Goal: Task Accomplishment & Management: Manage account settings

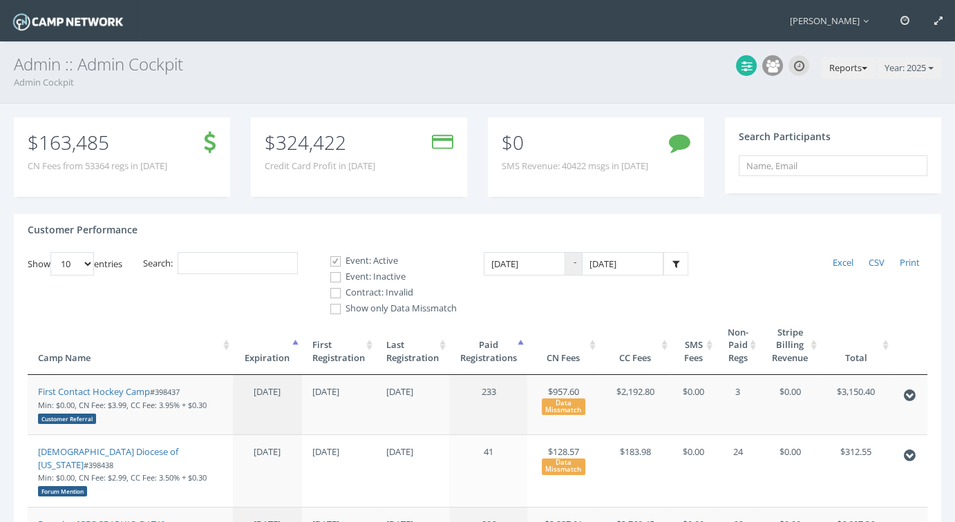
click at [849, 68] on button "Reports" at bounding box center [848, 68] width 53 height 22
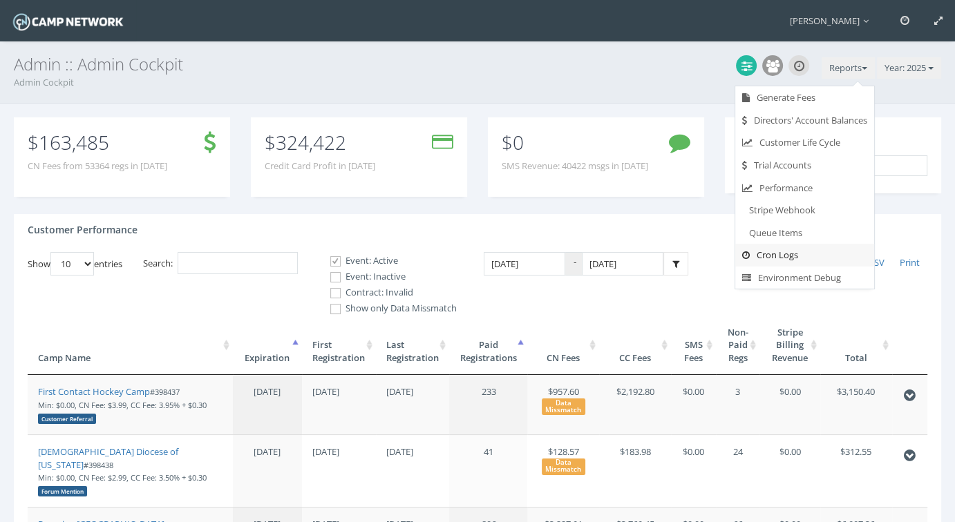
click at [775, 252] on link "Cron Logs" at bounding box center [804, 255] width 139 height 23
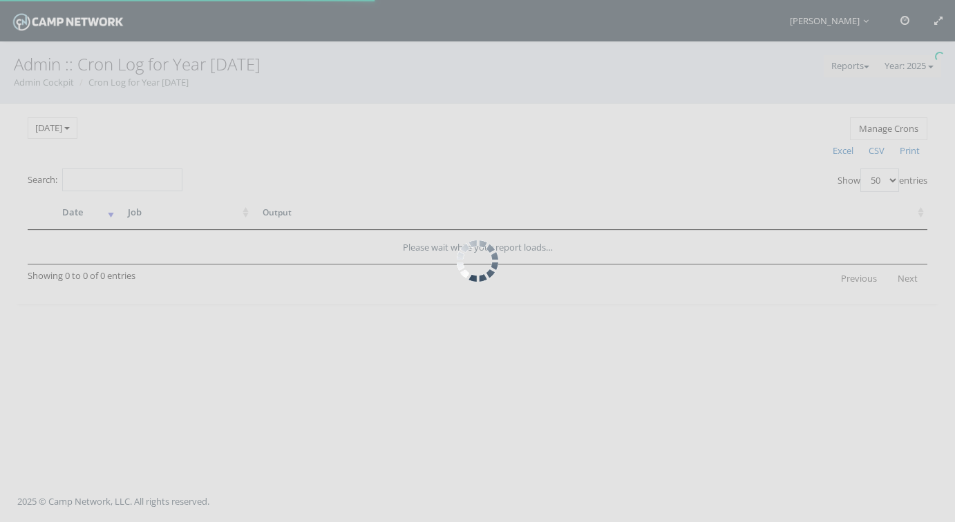
select select "50"
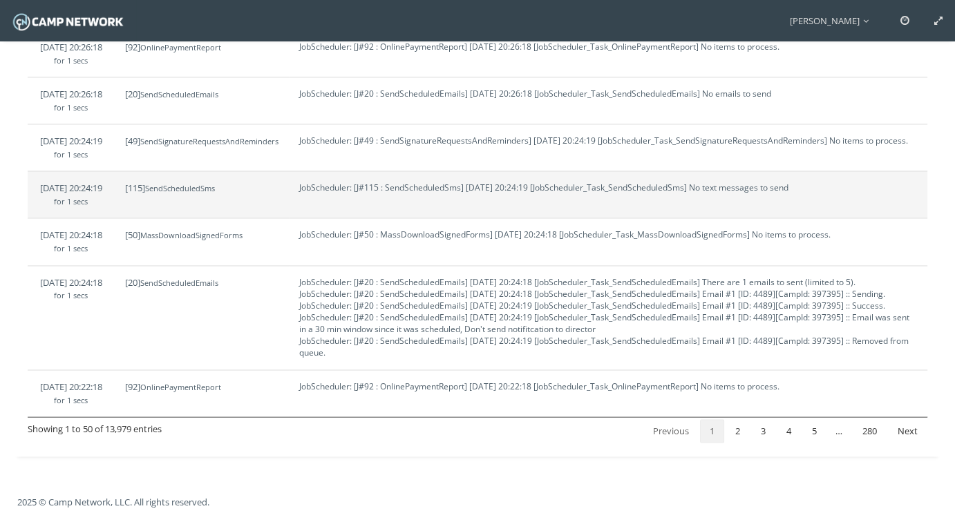
scroll to position [2833, 0]
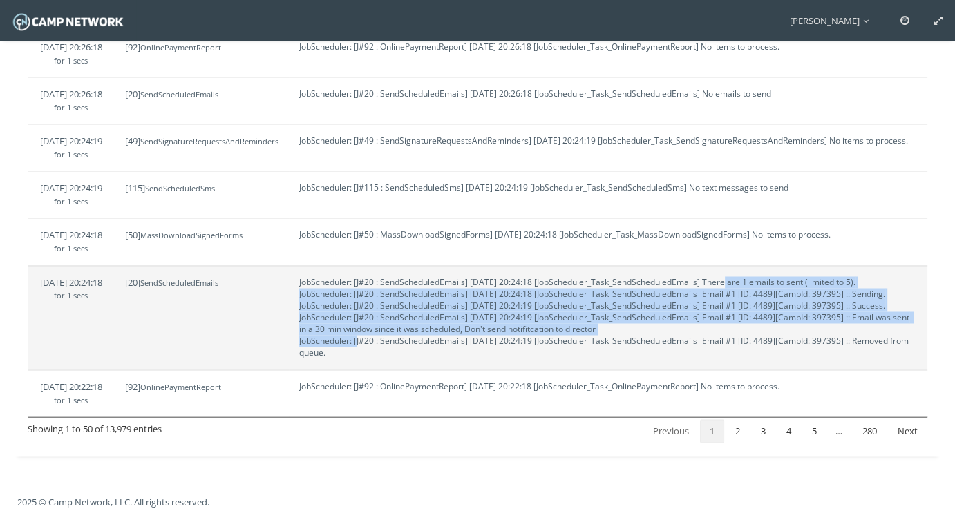
drag, startPoint x: 710, startPoint y: 276, endPoint x: 620, endPoint y: 324, distance: 101.7
click at [620, 324] on td "JobScheduler: [J#20 : SendScheduledEmails] 2025-09-05 20:24:18 [JobScheduler_Ta…" at bounding box center [608, 317] width 639 height 104
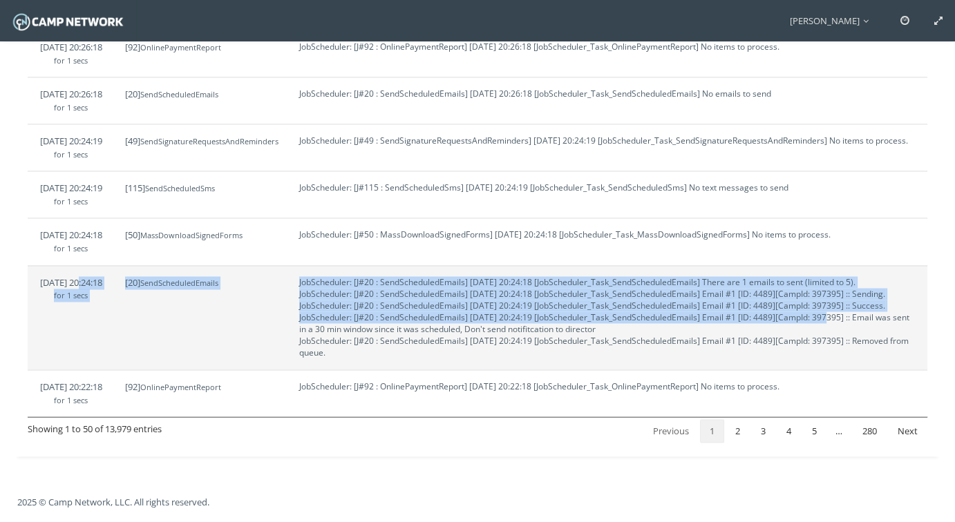
drag, startPoint x: 55, startPoint y: 291, endPoint x: 760, endPoint y: 314, distance: 705.2
click at [760, 314] on tr "9/5/2025 20:24:18 for 1 secs [20] SendScheduledEmails JobScheduler: [J#20 : Sen…" at bounding box center [478, 317] width 900 height 104
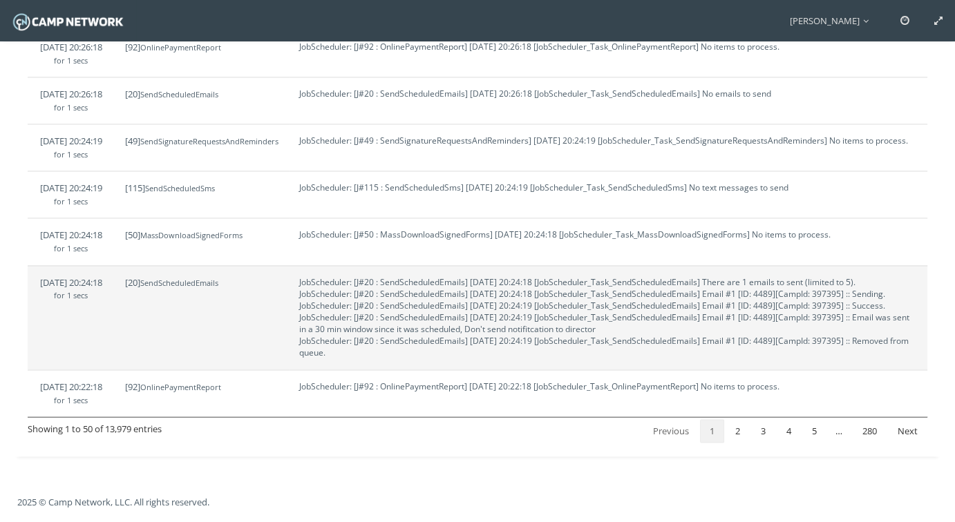
click at [818, 335] on span "JobScheduler: [J#20 : SendScheduledEmails] 2025-09-05 20:24:18 [JobScheduler_Ta…" at bounding box center [605, 317] width 612 height 83
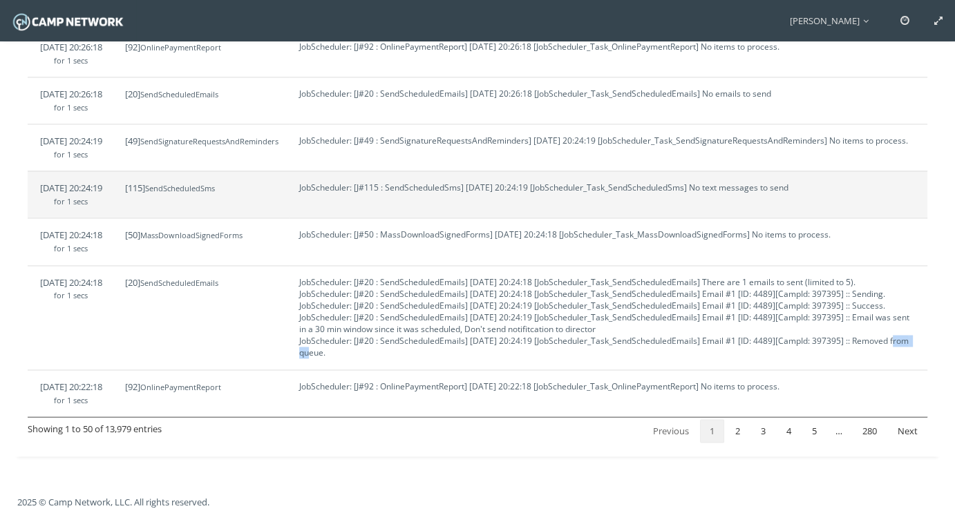
copy span "397395"
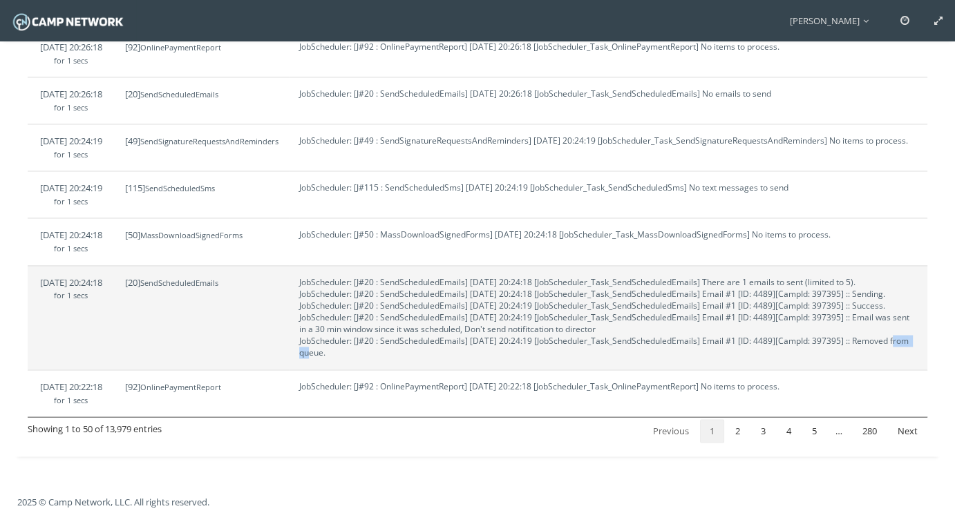
scroll to position [2841, 0]
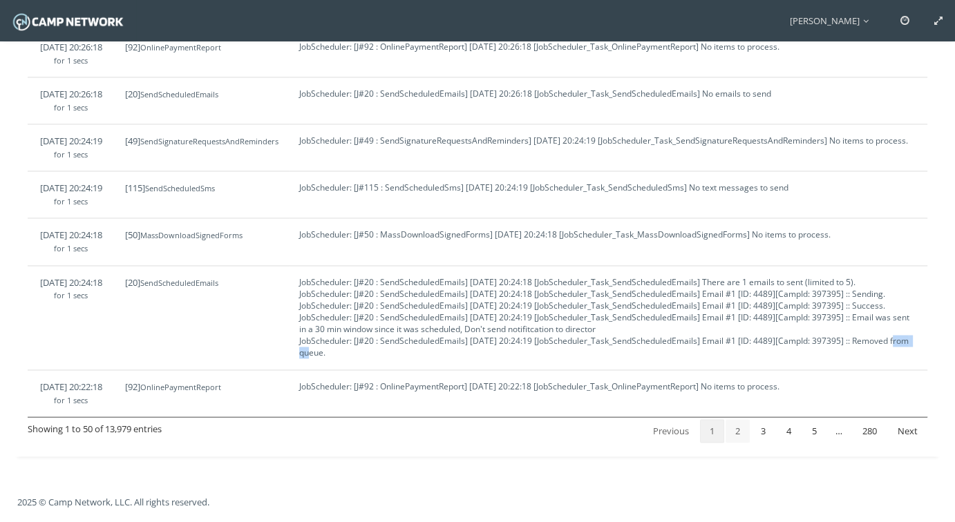
click at [736, 433] on link "2" at bounding box center [738, 430] width 24 height 23
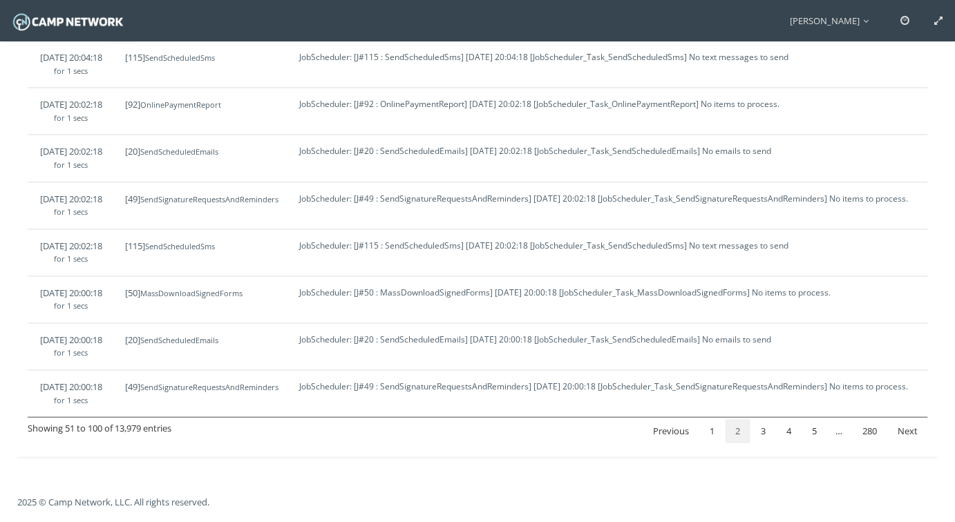
scroll to position [2797, 0]
click at [709, 429] on link "1" at bounding box center [712, 430] width 24 height 23
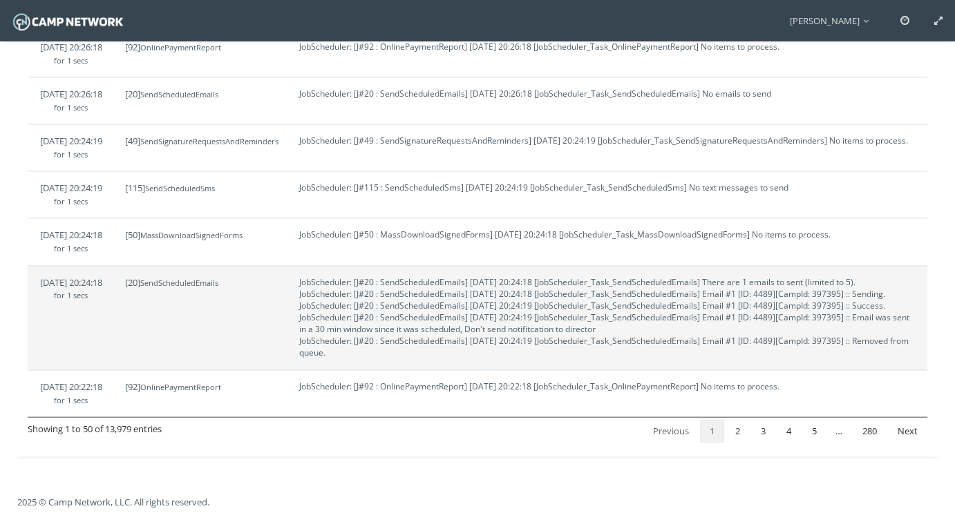
click at [217, 288] on small "SendScheduledEmails" at bounding box center [179, 283] width 78 height 10
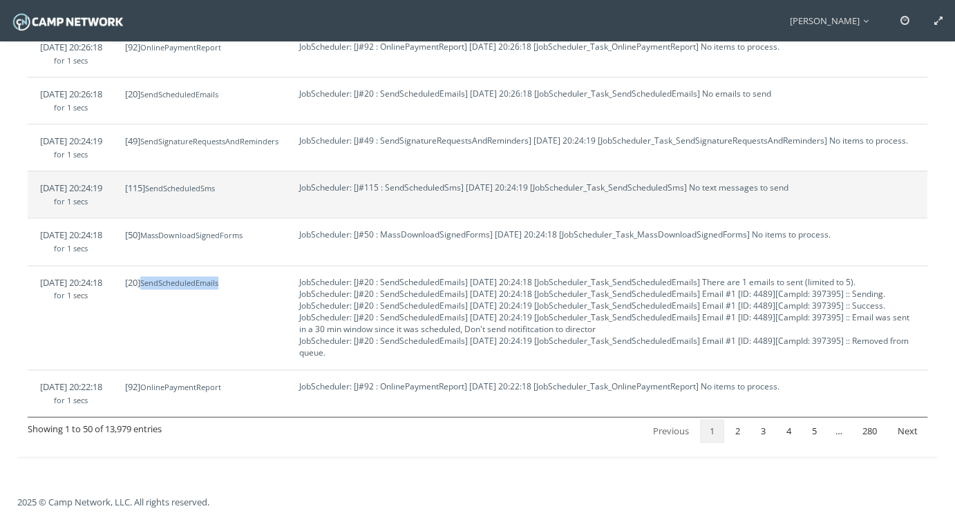
copy small "SendScheduledEmails"
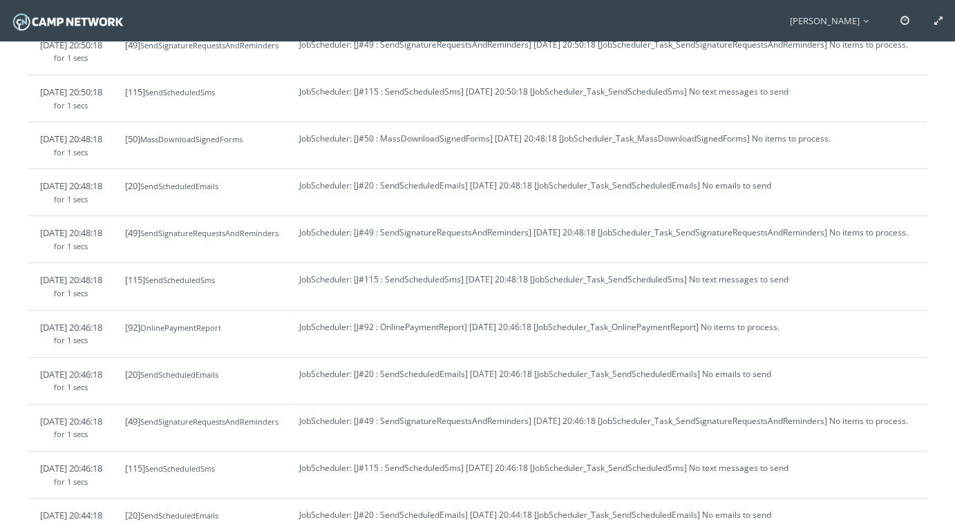
scroll to position [85, 0]
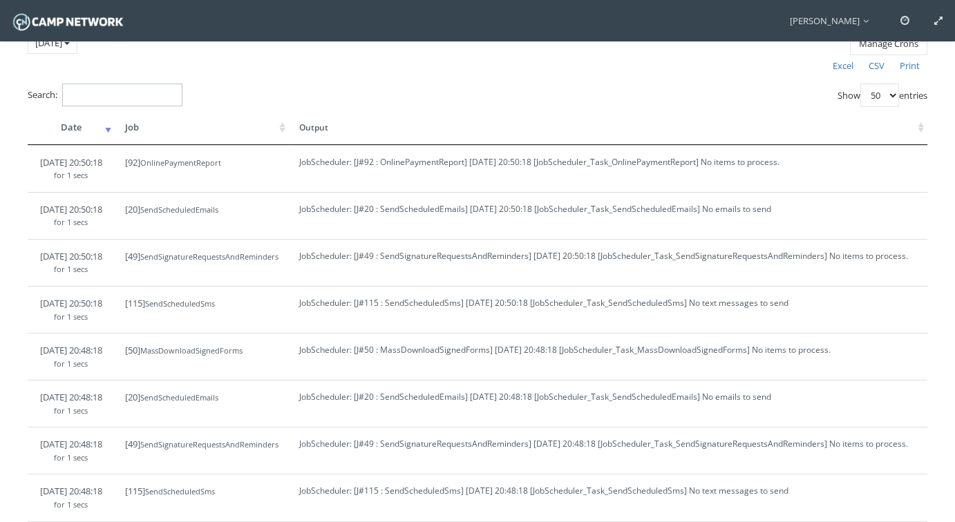
click at [143, 91] on input "Search:" at bounding box center [122, 95] width 120 height 23
paste input "SendScheduledEmails"
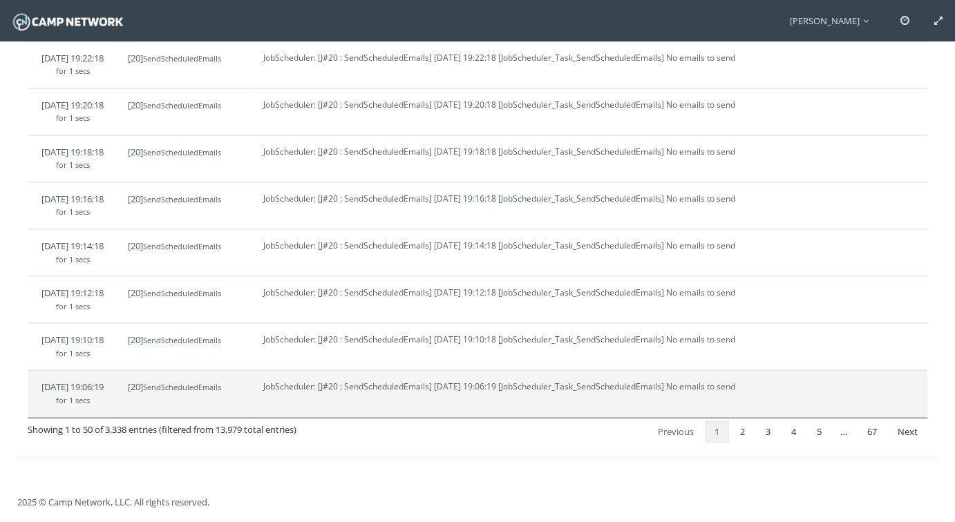
scroll to position [2841, 0]
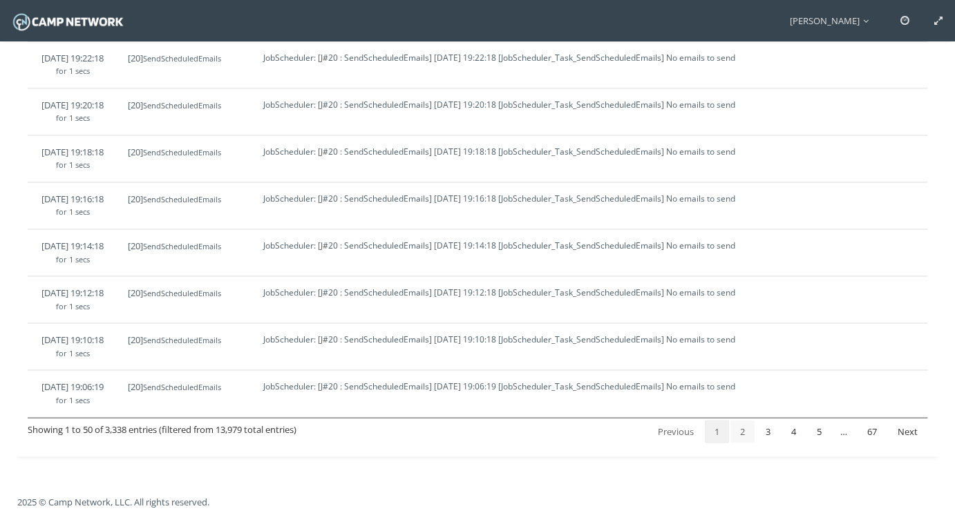
type input "SendScheduledEmails"
click at [743, 434] on link "2" at bounding box center [742, 431] width 24 height 23
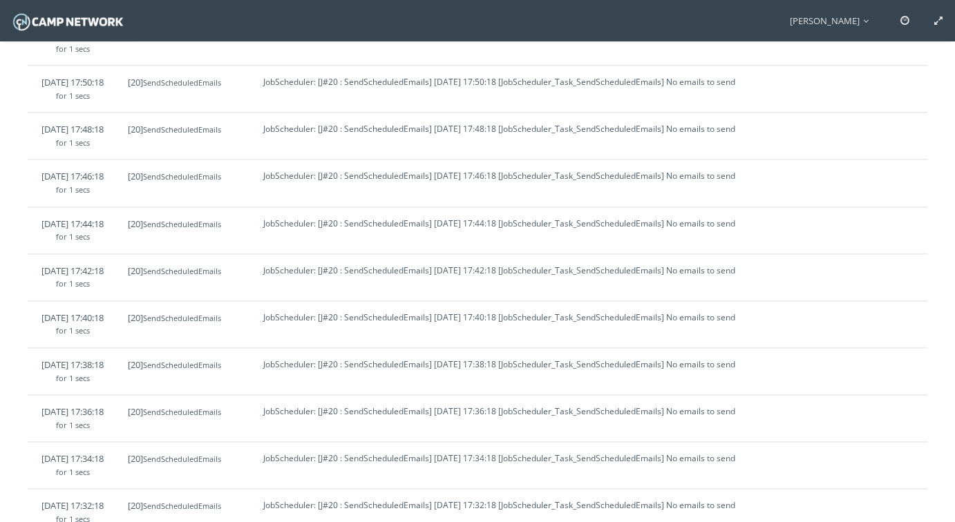
scroll to position [1985, 0]
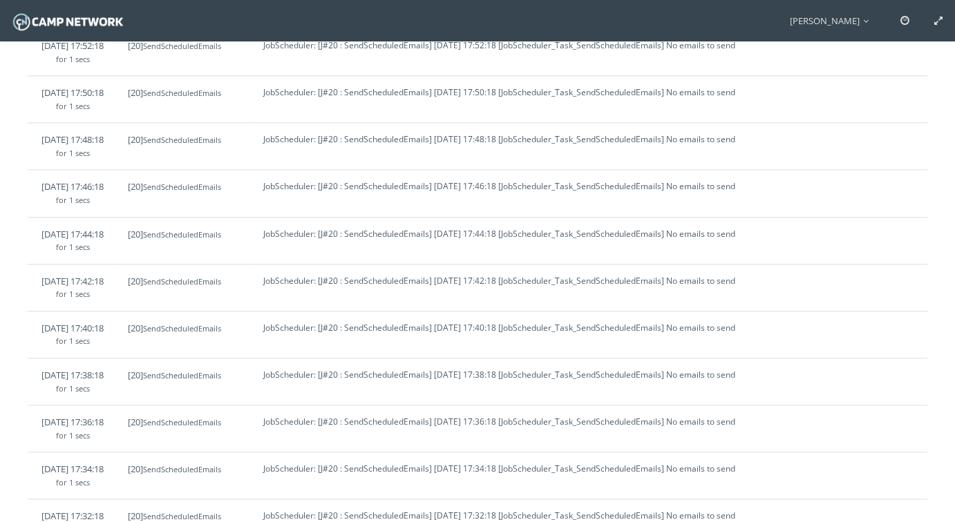
copy span "JobScheduler_Task_SendScheduledEmails"
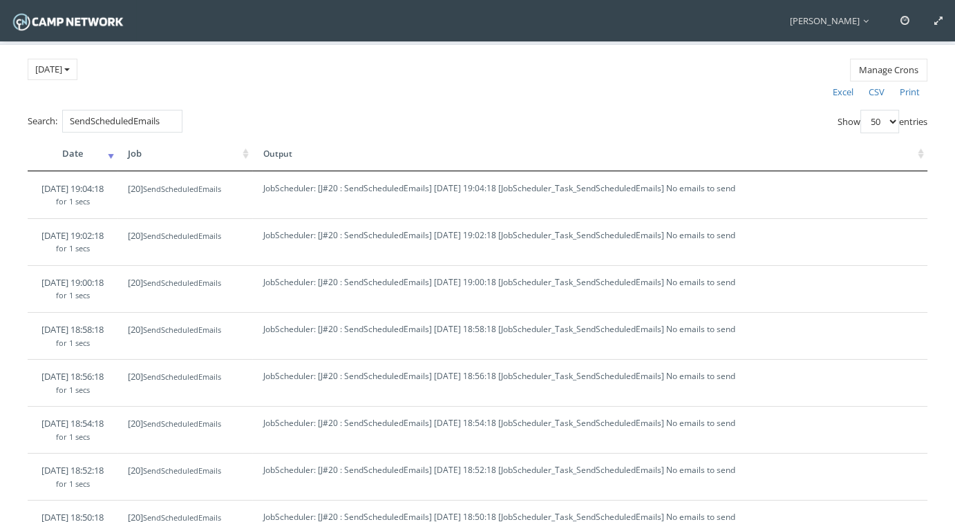
scroll to position [0, 0]
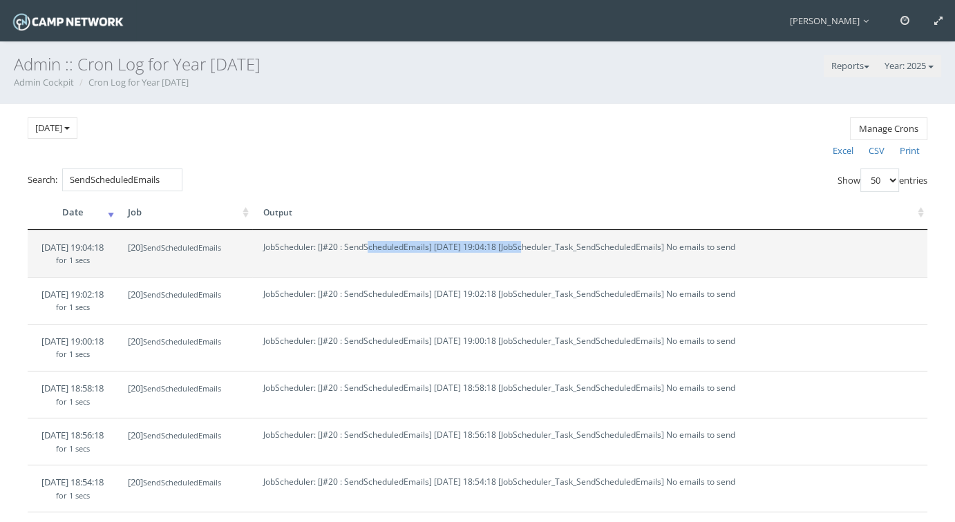
drag, startPoint x: 368, startPoint y: 243, endPoint x: 518, endPoint y: 243, distance: 150.0
click at [518, 243] on span "JobScheduler: [J#20 : SendScheduledEmails] 2025-09-05 19:04:18 [JobScheduler_Ta…" at bounding box center [499, 247] width 472 height 12
click at [549, 243] on span "JobScheduler: [J#20 : SendScheduledEmails] 2025-09-05 19:04:18 [JobScheduler_Ta…" at bounding box center [499, 247] width 472 height 12
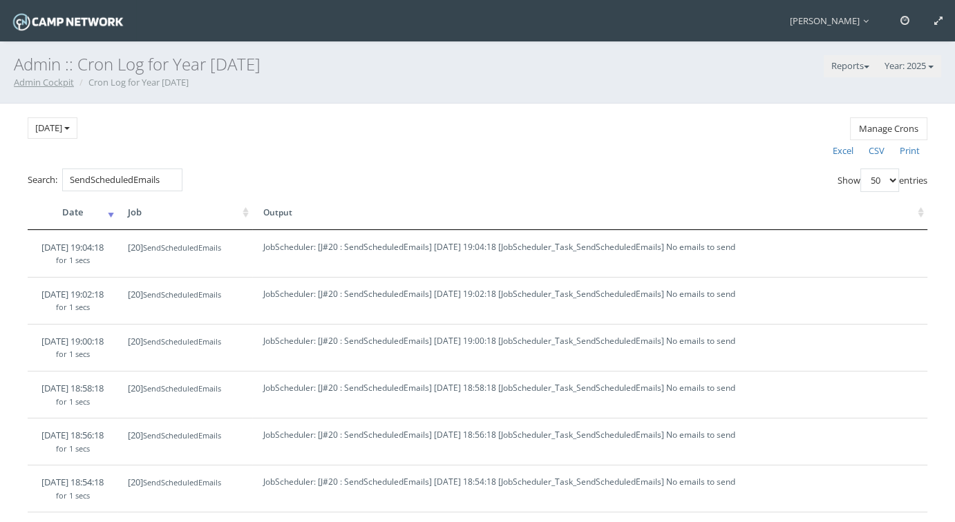
click at [42, 84] on link "Admin Cockpit" at bounding box center [44, 82] width 60 height 12
click at [40, 84] on link "Admin Cockpit" at bounding box center [44, 82] width 60 height 12
click at [865, 71] on button "Reports" at bounding box center [850, 66] width 53 height 22
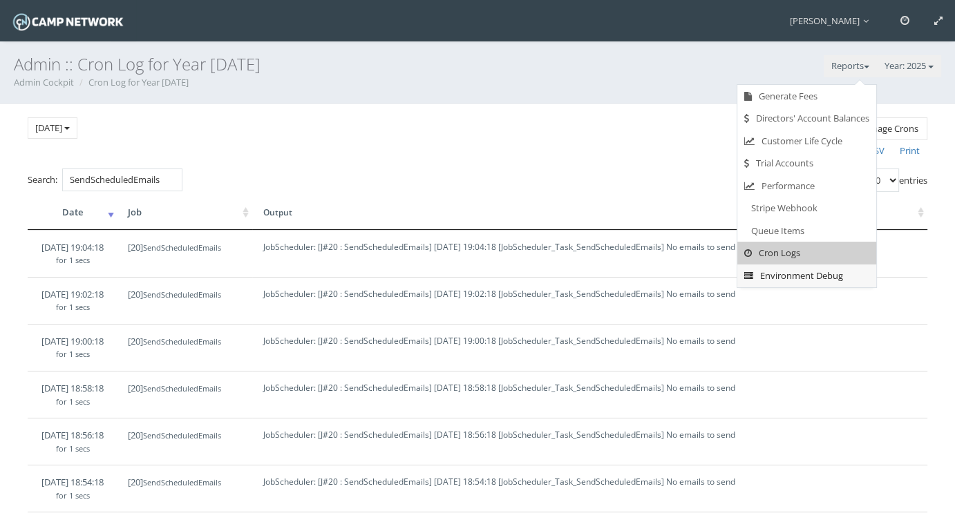
click at [789, 276] on link "Environment Debug" at bounding box center [806, 276] width 139 height 23
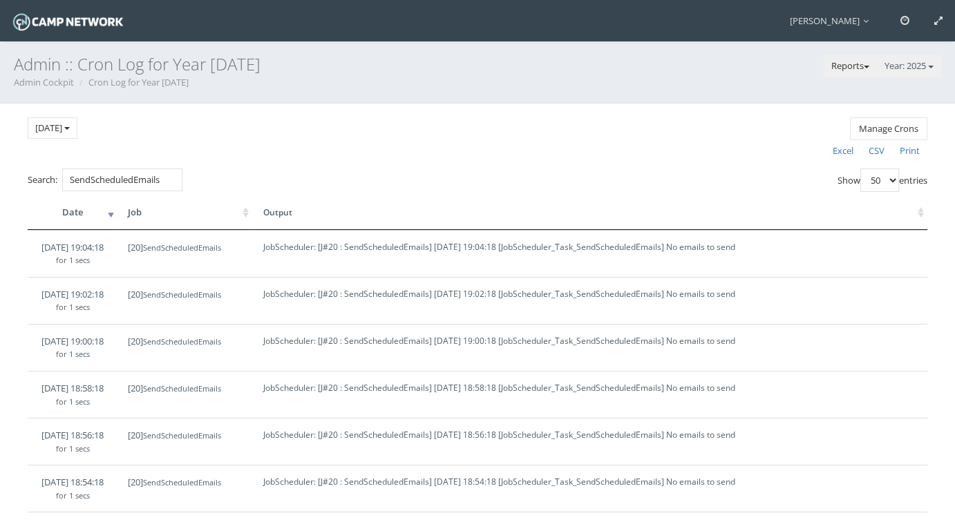
click at [854, 70] on button "Reports" at bounding box center [850, 66] width 53 height 22
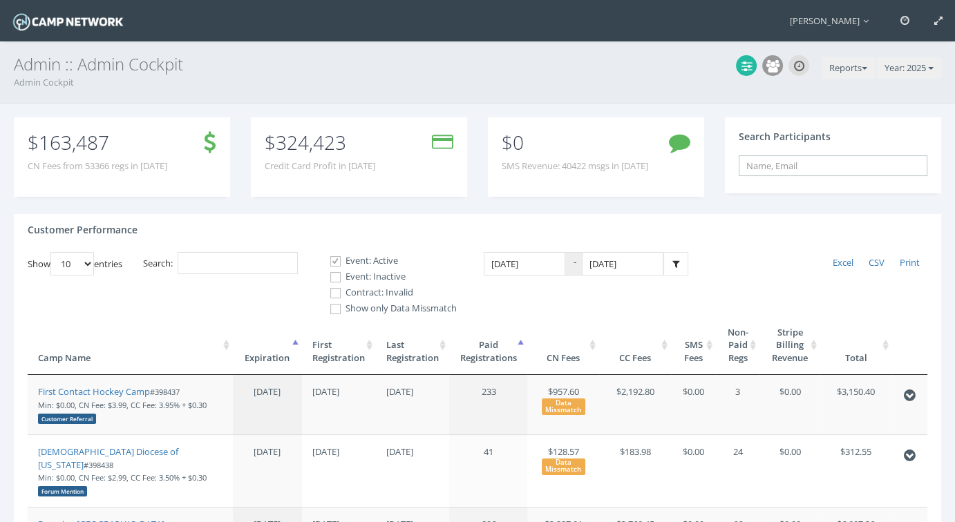
click at [776, 155] on input "text" at bounding box center [833, 165] width 189 height 21
paste input "stellamjkasten@gmail.com"
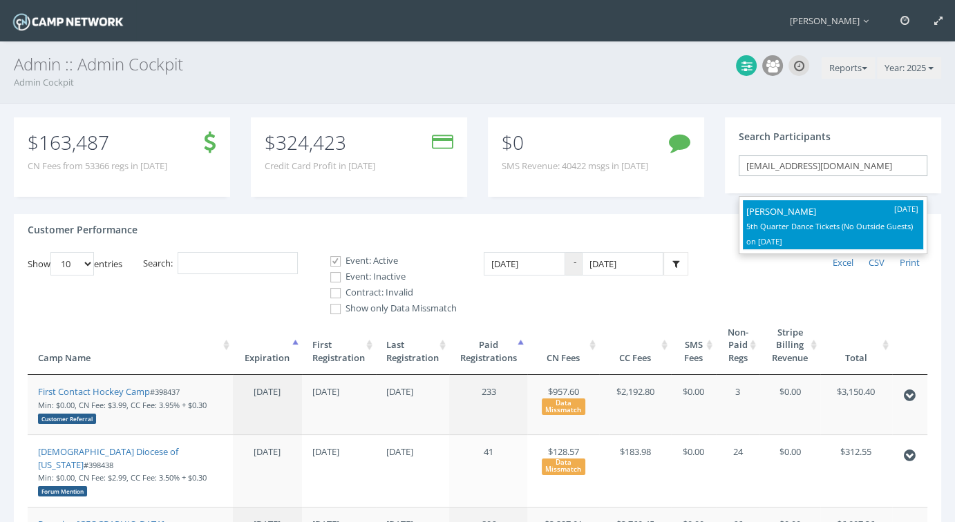
click at [812, 229] on p "5th Quarter Dance Tickets (No Outside Guests) on Sep-05, 2025" at bounding box center [832, 234] width 173 height 30
type input "Stella Kasten (5th Quarter Dance Tickets (No Outside Guests), Sep-05, 2025)"
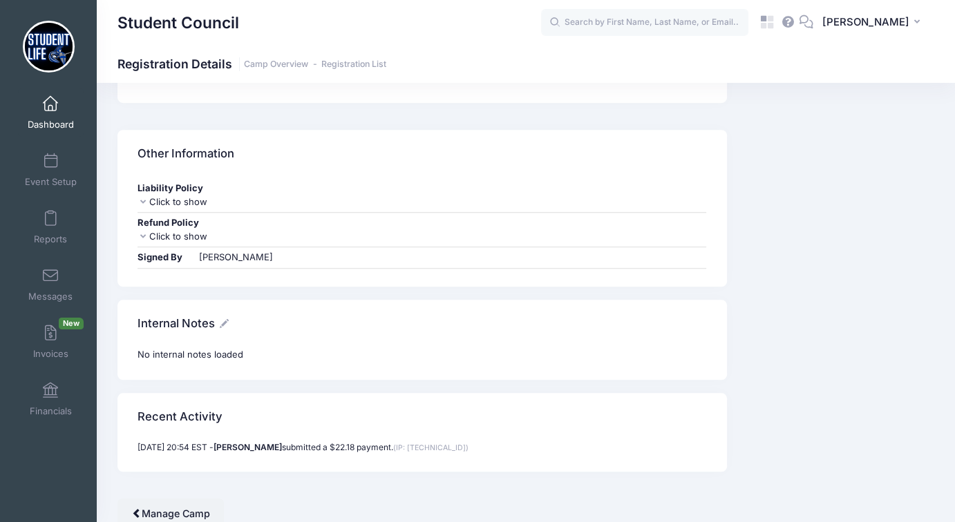
scroll to position [1142, 0]
drag, startPoint x: 415, startPoint y: 431, endPoint x: 458, endPoint y: 430, distance: 43.6
click at [458, 445] on span "(IP: 68.2.89.149)" at bounding box center [430, 449] width 75 height 9
click at [562, 424] on div "Recent Activity" at bounding box center [421, 419] width 609 height 48
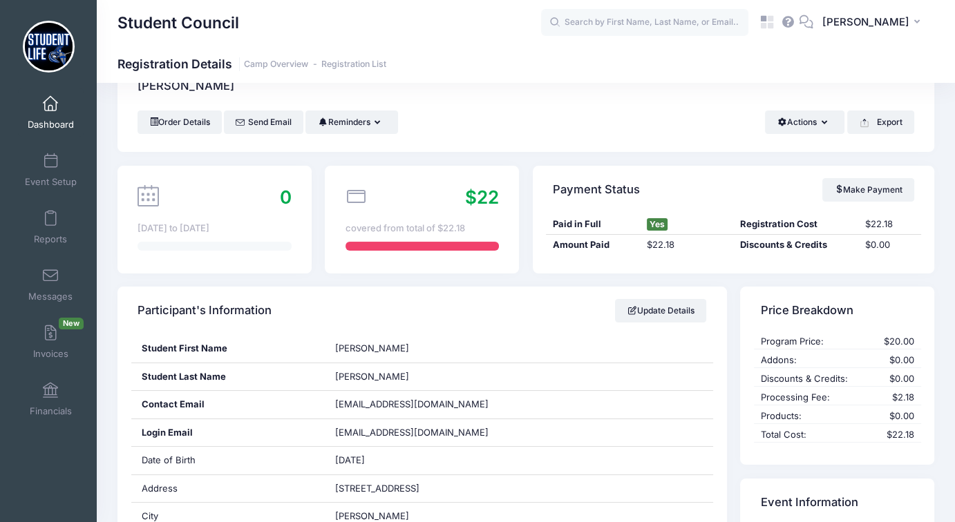
scroll to position [0, 0]
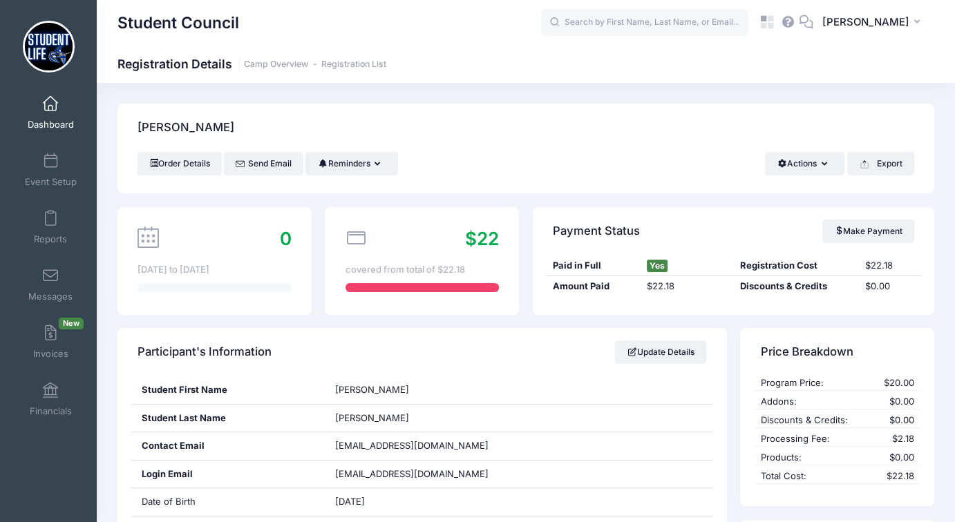
click at [285, 70] on h1 "Registration Details Camp Overview Registration List" at bounding box center [251, 64] width 269 height 15
click at [286, 67] on link "Camp Overview" at bounding box center [276, 64] width 64 height 10
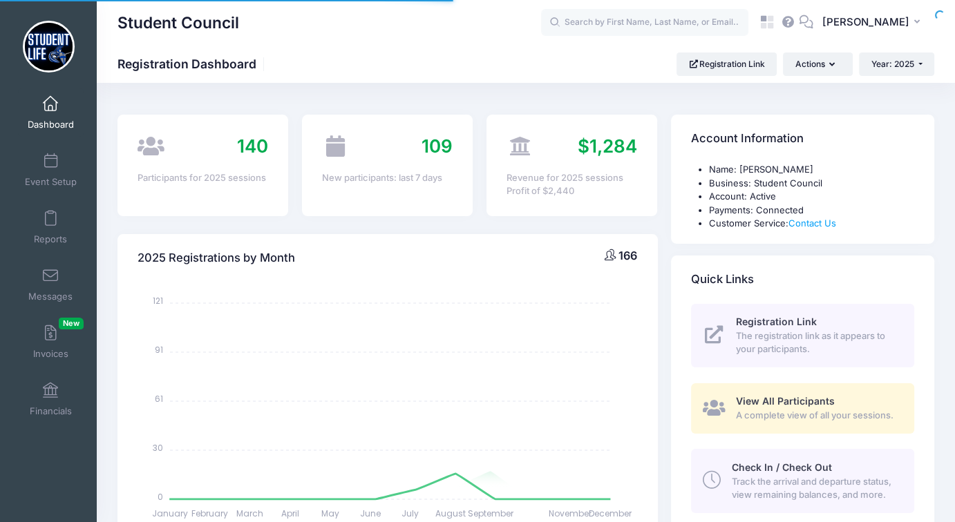
select select
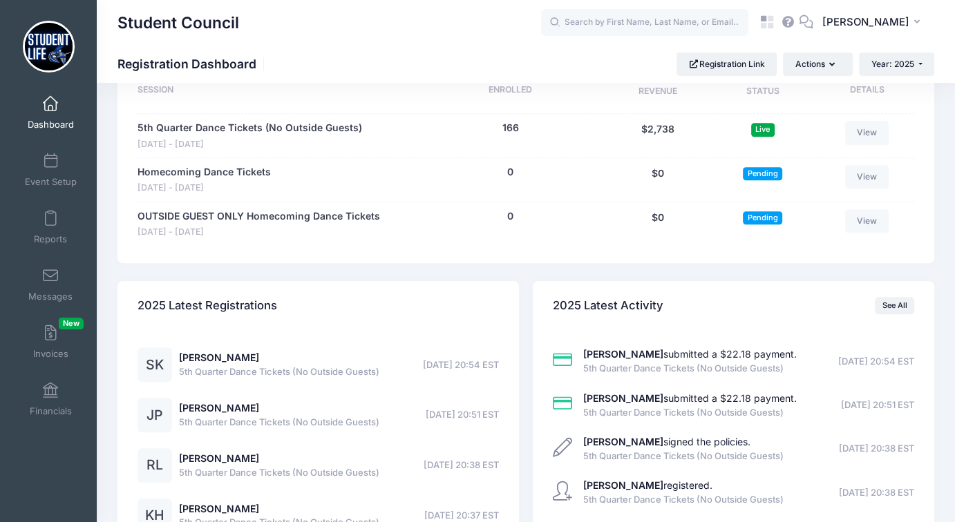
scroll to position [760, 0]
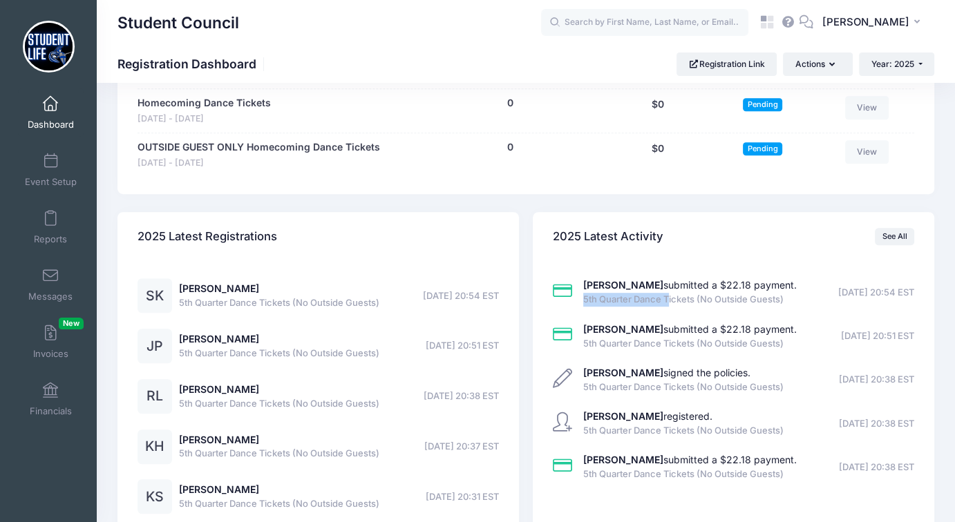
drag, startPoint x: 585, startPoint y: 300, endPoint x: 670, endPoint y: 300, distance: 85.0
click at [670, 300] on span "5th Quarter Dance Tickets (No Outside Guests)" at bounding box center [690, 300] width 214 height 14
click at [674, 300] on span "5th Quarter Dance Tickets (No Outside Guests)" at bounding box center [690, 300] width 214 height 14
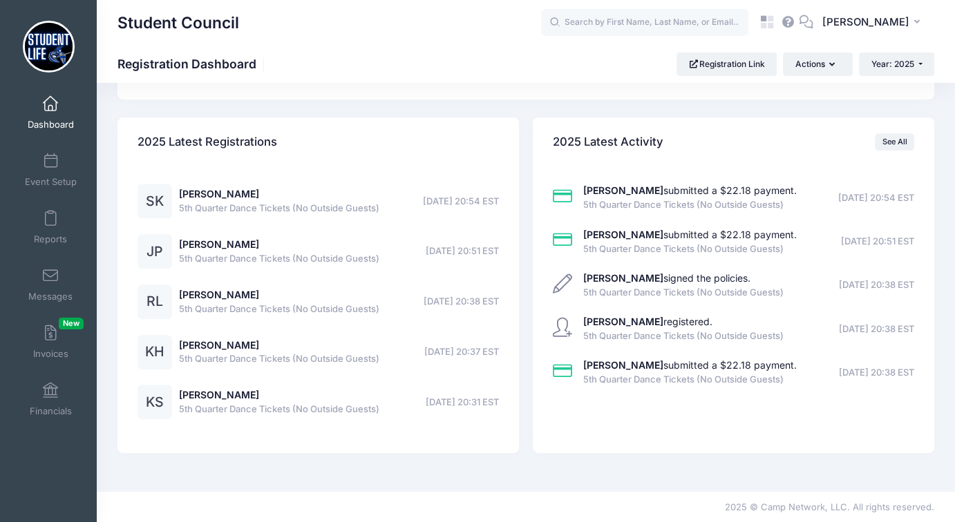
scroll to position [372, 0]
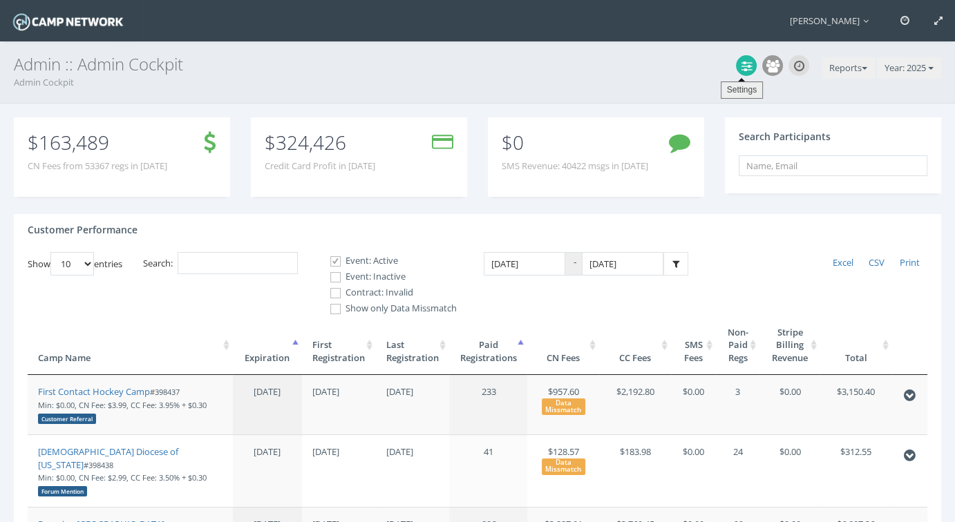
click at [742, 70] on icon at bounding box center [746, 66] width 10 height 12
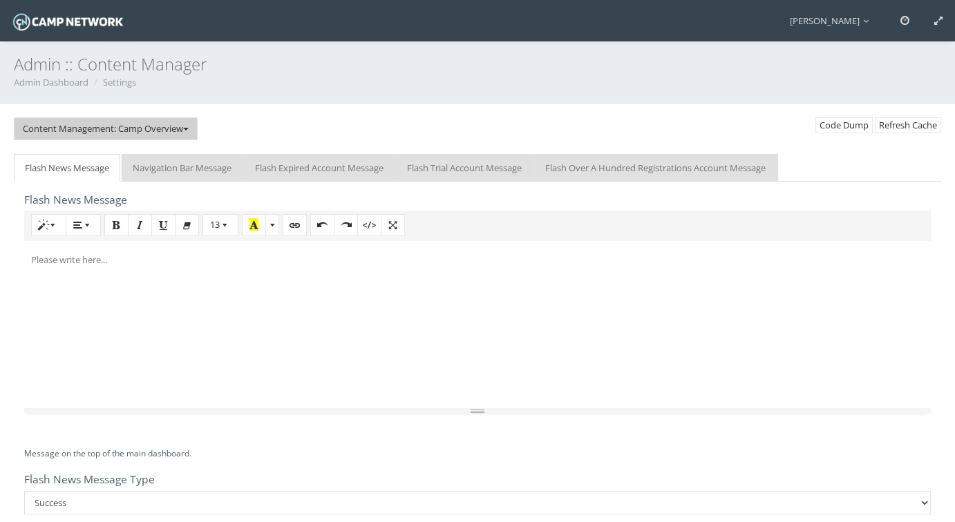
click at [104, 125] on button "Content Management: Camp Overview" at bounding box center [106, 128] width 184 height 23
click at [92, 182] on link "Shutdown Management" at bounding box center [102, 181] width 174 height 23
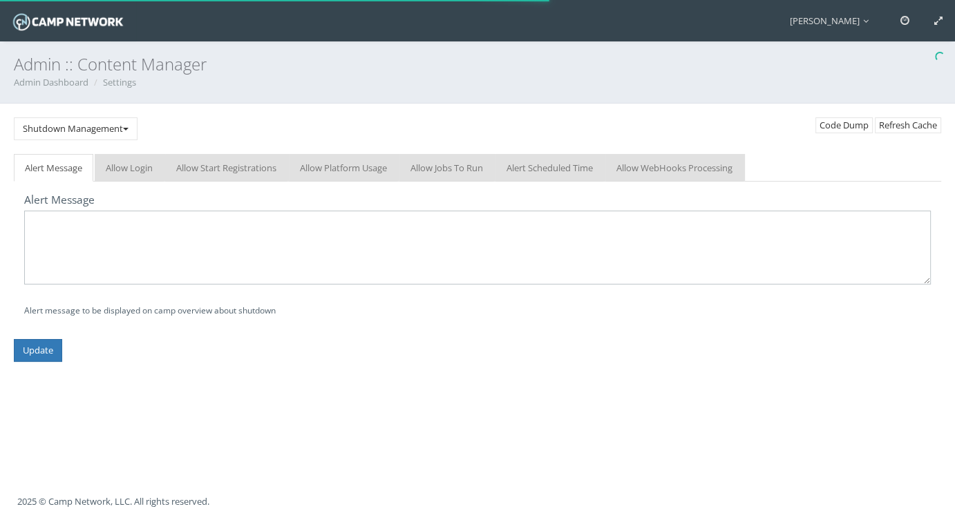
click at [122, 232] on textarea at bounding box center [477, 248] width 907 height 74
paste textarea "Please note that our website will undergo routine maintenance"
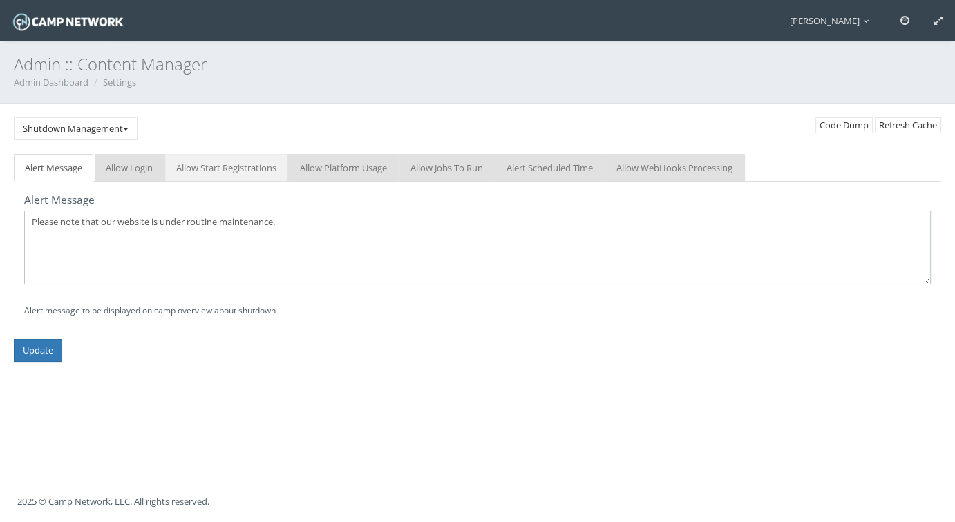
type textarea "Please note that our website is under routine maintenance."
click at [245, 176] on link "Allow Start Registrations" at bounding box center [226, 168] width 122 height 28
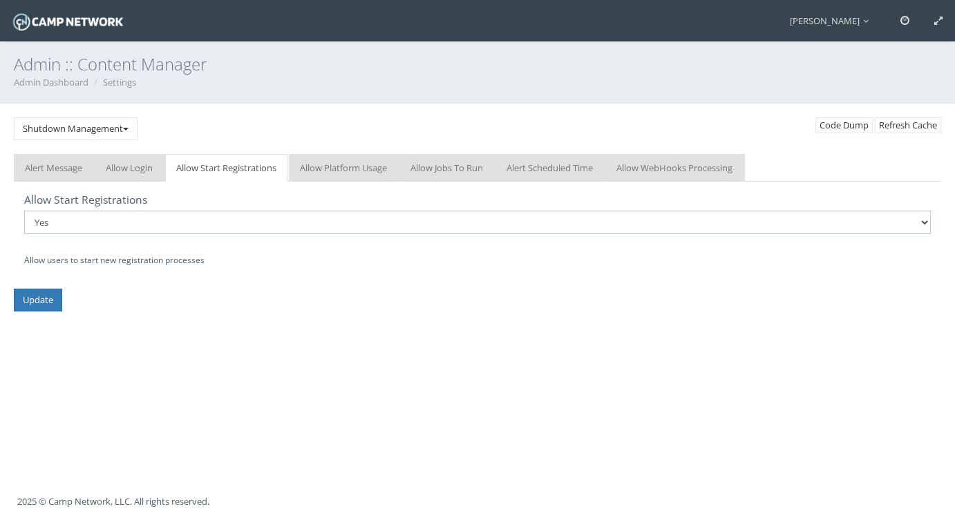
click at [78, 216] on select "No Yes" at bounding box center [477, 222] width 907 height 23
select select "0"
click at [24, 211] on select "No Yes" at bounding box center [477, 222] width 907 height 23
click at [57, 169] on link "Alert Message" at bounding box center [53, 168] width 79 height 28
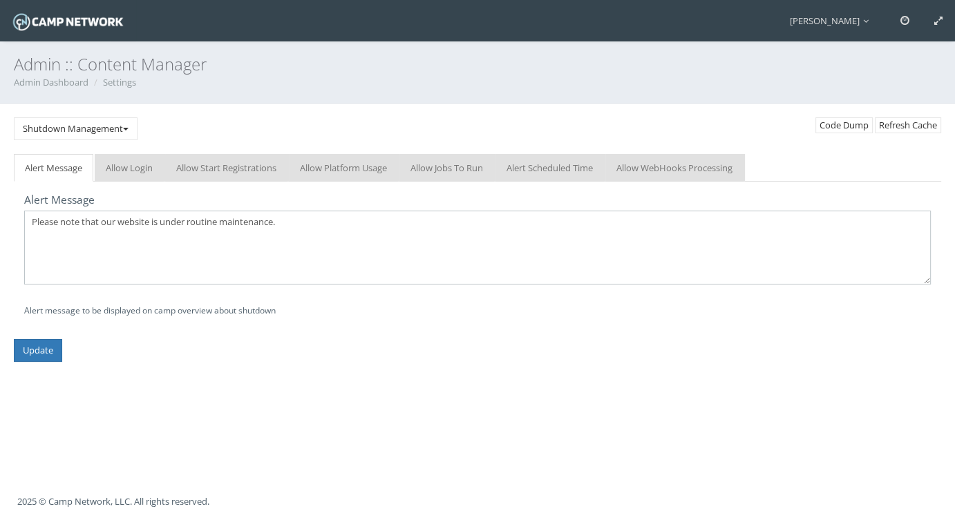
click at [326, 223] on textarea "Please note that our website is under routine maintenance." at bounding box center [477, 248] width 907 height 74
paste textarea "should be back up and running shortly!"
type textarea "Please note that our website is under routine maintenance. We should be back up…"
click at [53, 355] on input "Update" at bounding box center [38, 350] width 48 height 23
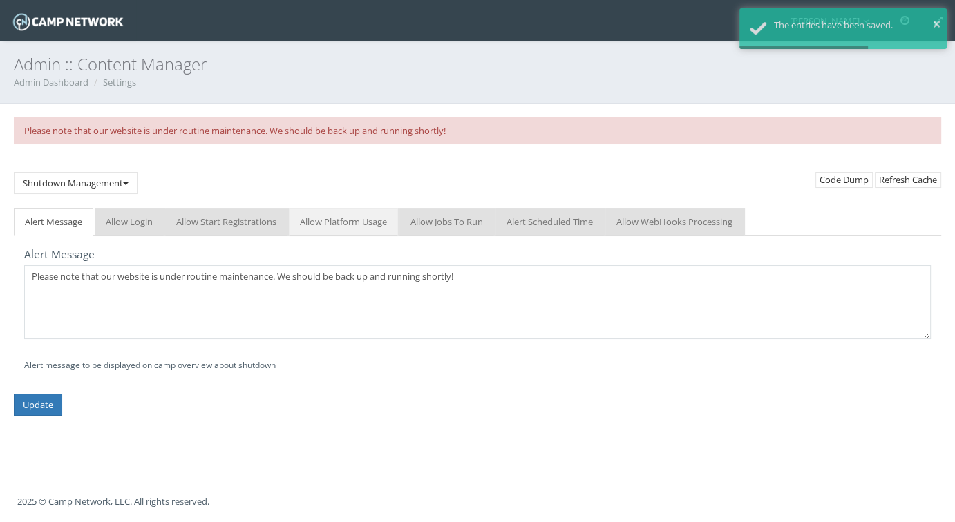
click at [346, 224] on link "Allow Platform Usage" at bounding box center [343, 222] width 109 height 28
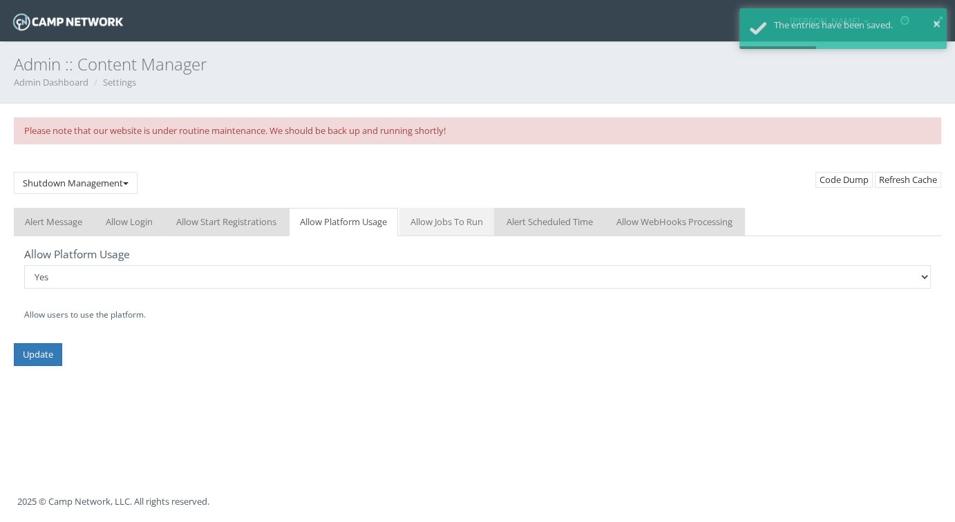
click at [444, 224] on link "Allow Jobs To Run" at bounding box center [446, 222] width 95 height 28
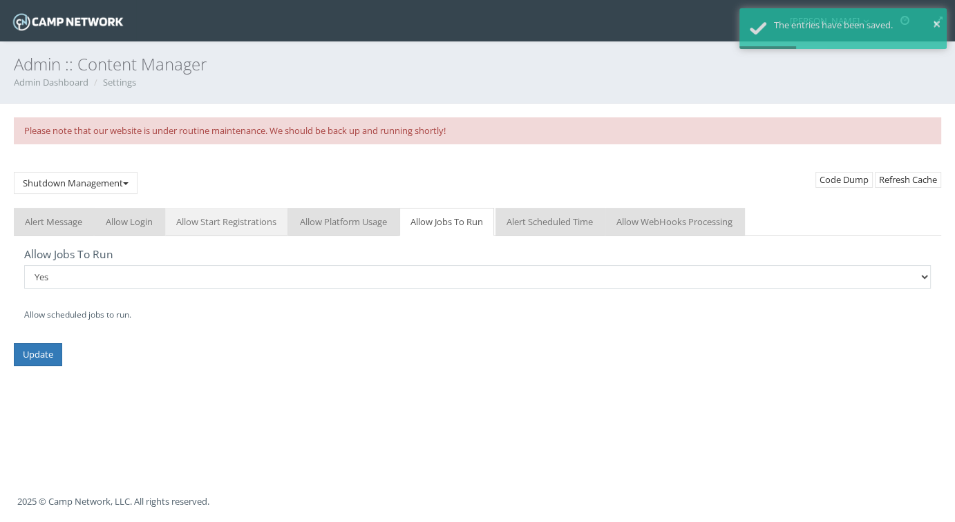
click at [227, 209] on link "Allow Start Registrations" at bounding box center [226, 222] width 122 height 28
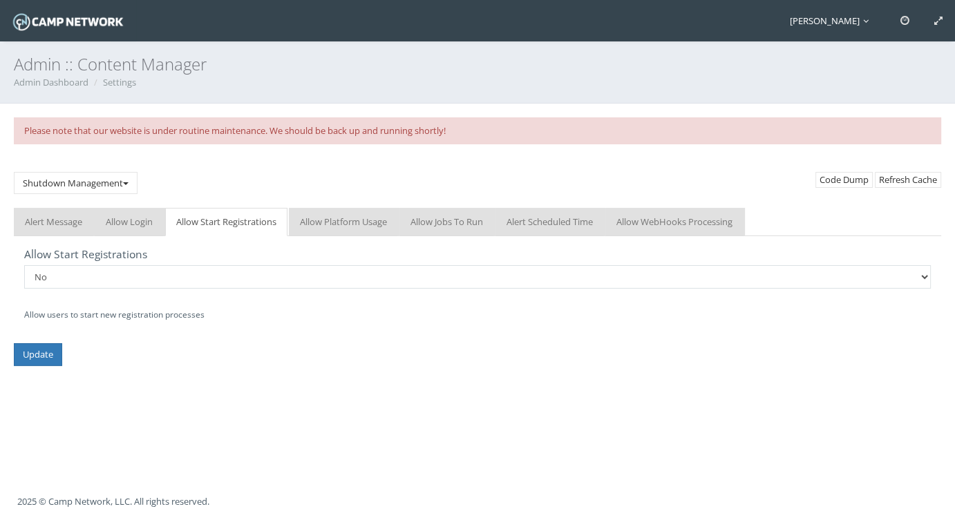
click at [863, 23] on icon at bounding box center [866, 21] width 6 height 9
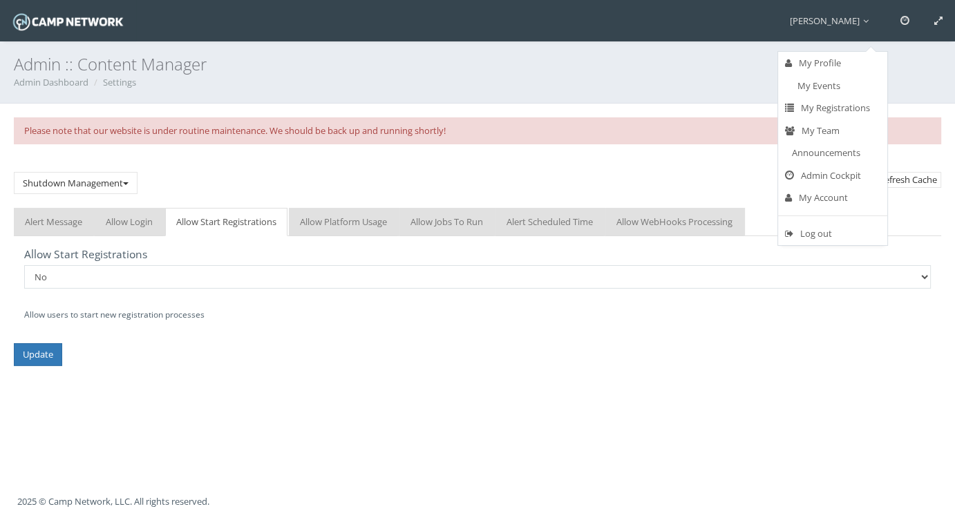
click at [706, 57] on h3 "Admin :: Content Manager" at bounding box center [477, 64] width 927 height 18
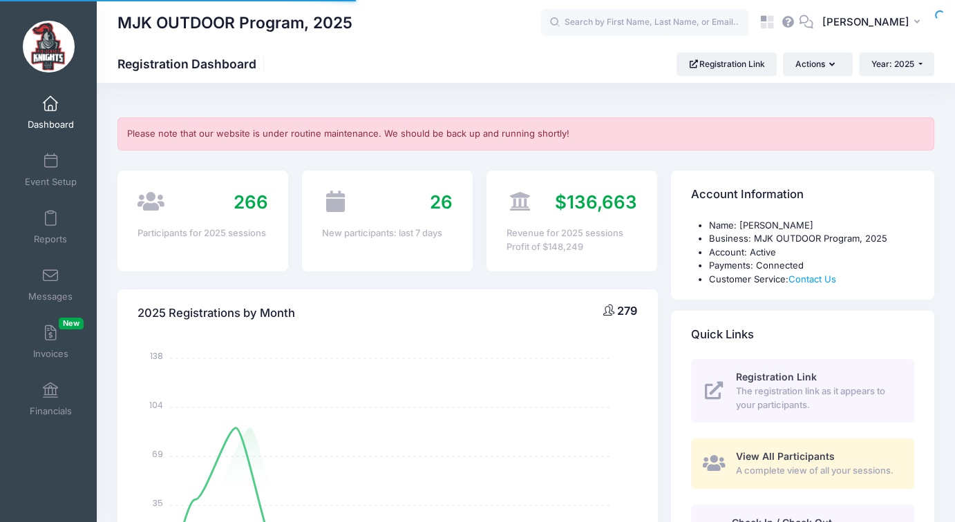
select select
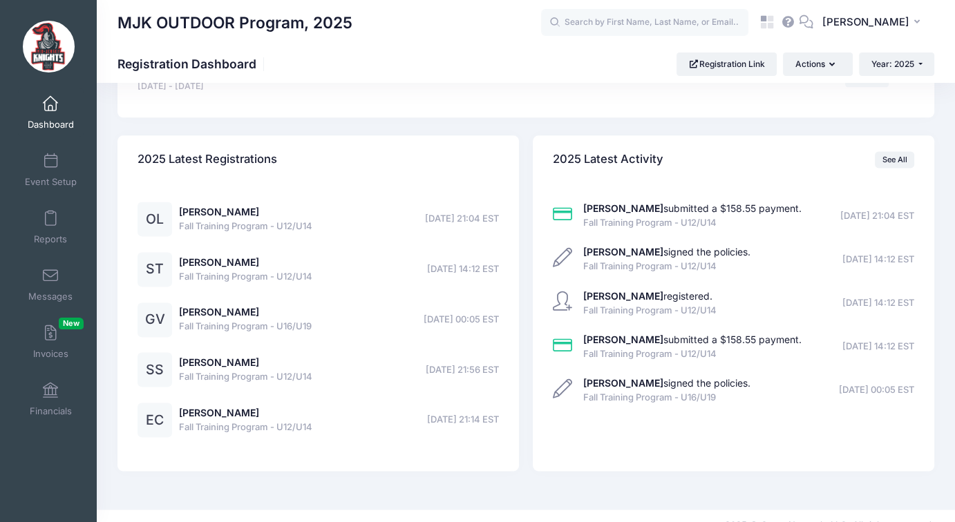
scroll to position [1762, 0]
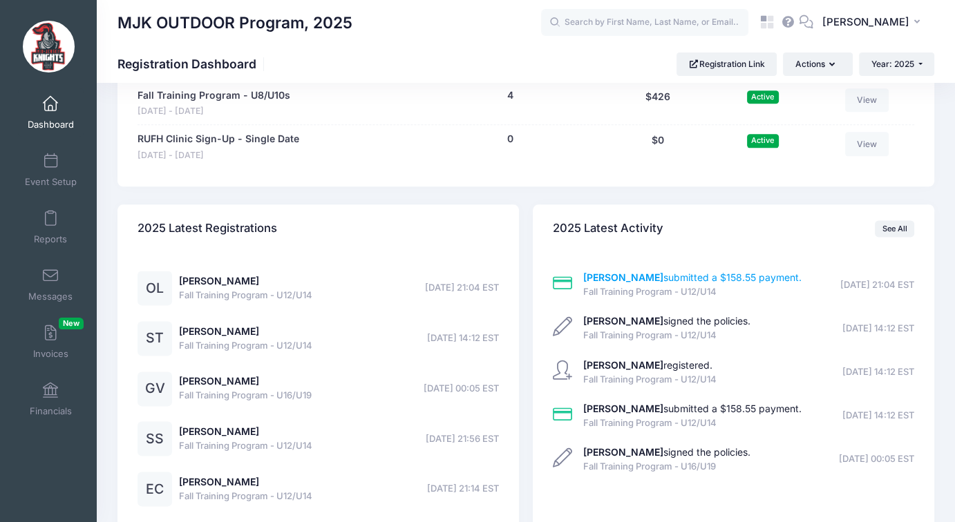
click at [688, 272] on link "George Lazar submitted a $158.55 payment." at bounding box center [692, 278] width 218 height 12
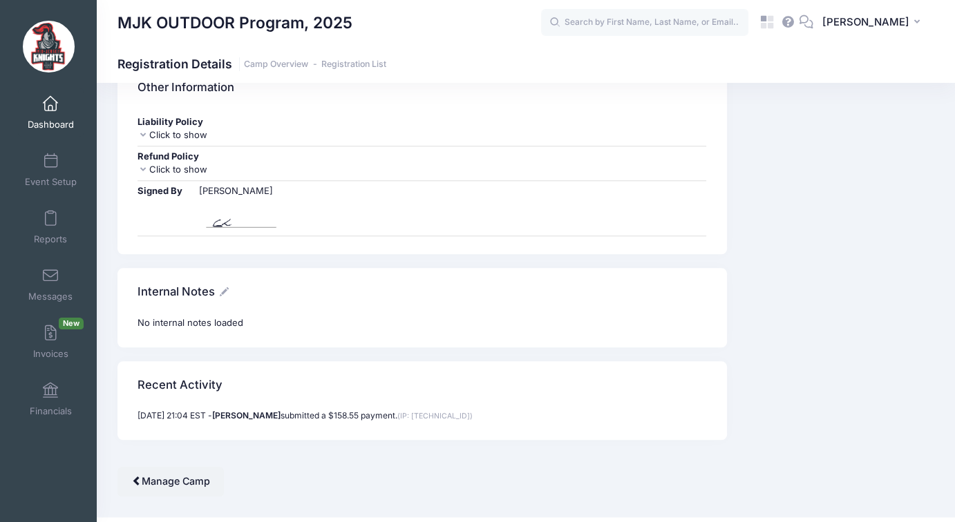
scroll to position [1471, 0]
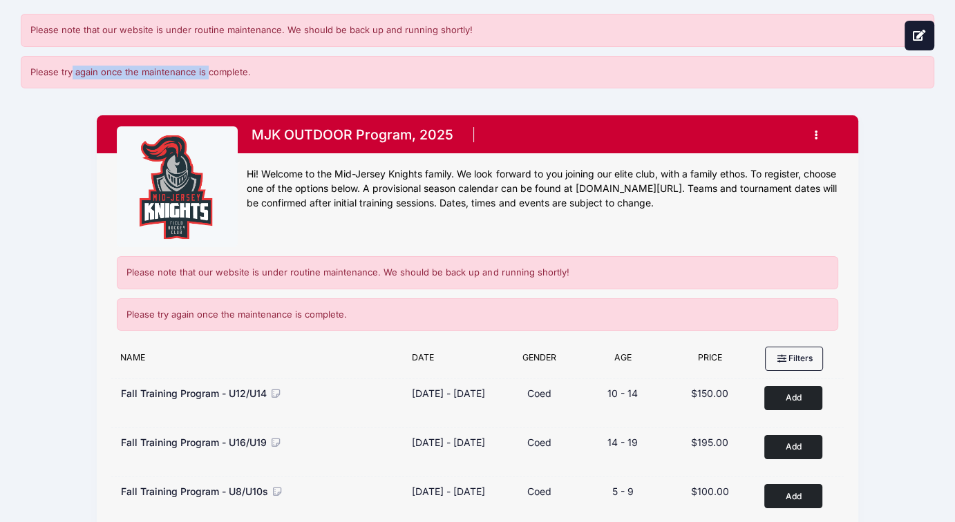
drag, startPoint x: 70, startPoint y: 75, endPoint x: 205, endPoint y: 75, distance: 135.4
click at [205, 75] on div "Please try again once the maintenance is complete." at bounding box center [478, 72] width 914 height 33
click at [272, 73] on div "Please try again once the maintenance is complete." at bounding box center [478, 72] width 914 height 33
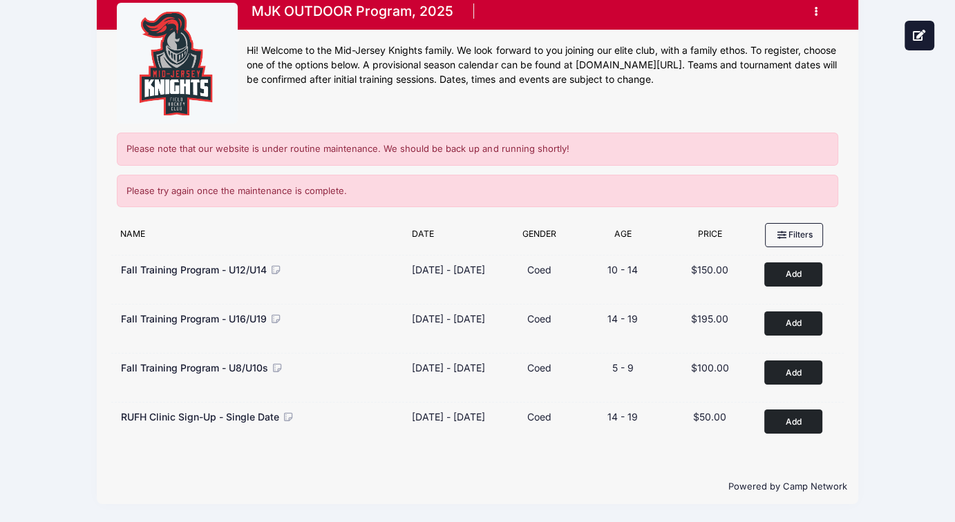
scroll to position [138, 0]
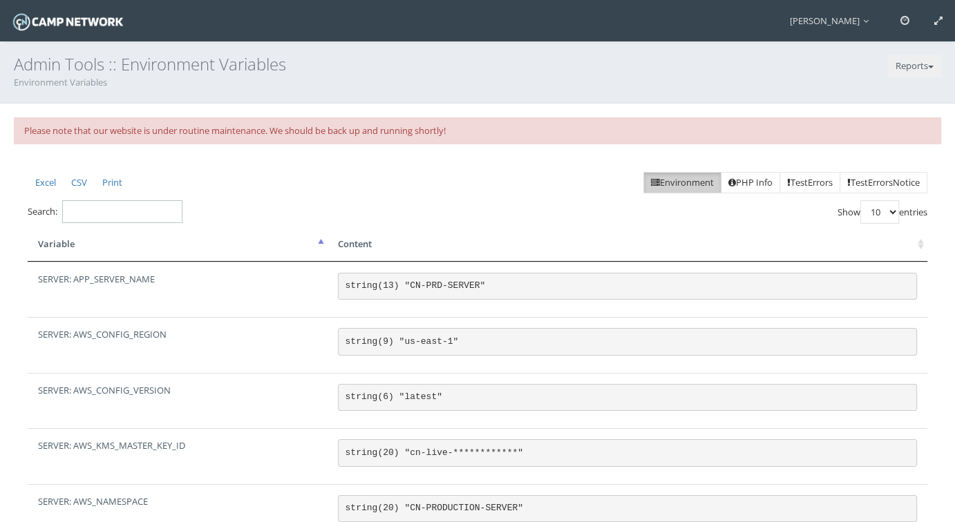
click at [93, 209] on input "Search:" at bounding box center [122, 211] width 120 height 23
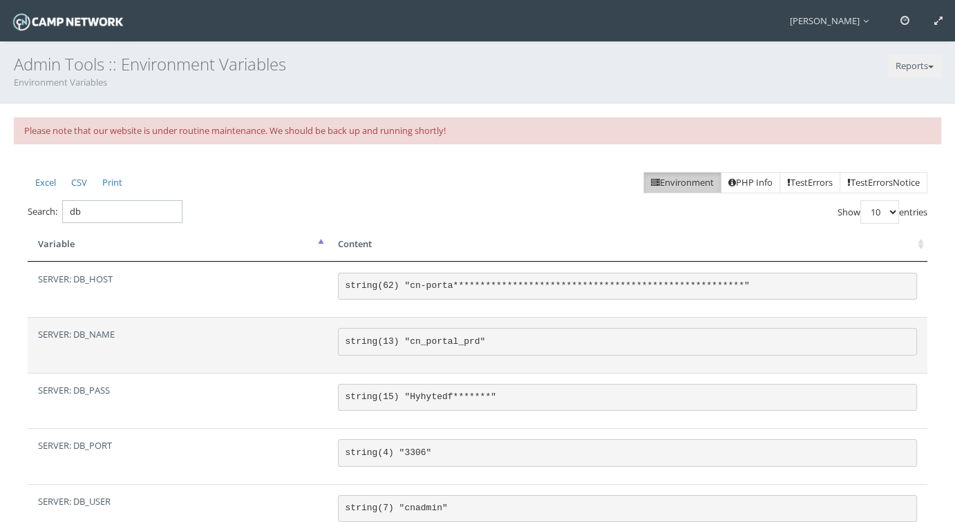
type input "db"
click at [428, 338] on pre "string(13) "cn_portal_prd"" at bounding box center [627, 342] width 579 height 28
